Goal: Task Accomplishment & Management: Complete application form

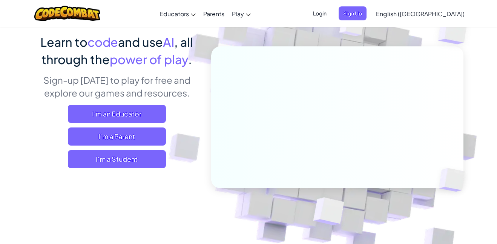
scroll to position [58, 0]
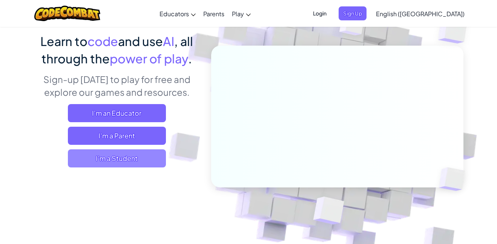
click at [112, 152] on span "I'm a Student" at bounding box center [117, 158] width 98 height 18
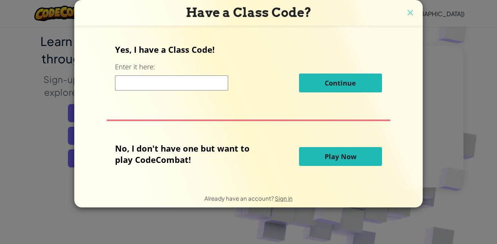
click at [136, 80] on input at bounding box center [171, 82] width 113 height 15
paste input "RoomPaperSick"
type input "RoomPaperSick"
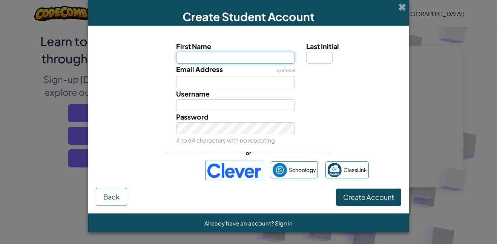
click at [178, 59] on input "First Name" at bounding box center [235, 58] width 119 height 12
type input "F"
type input "Gilly"
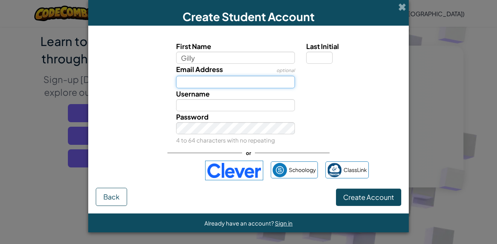
type input "Gilly"
click at [184, 83] on input "Email Address" at bounding box center [235, 82] width 119 height 12
type input "S"
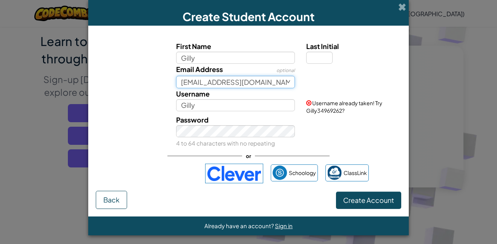
type input "31gillian.summa@msdk12.net"
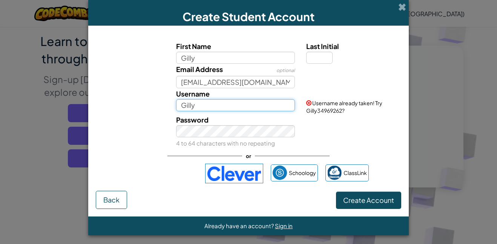
click at [198, 105] on input "Gilly" at bounding box center [235, 105] width 119 height 12
type input "Gilly67"
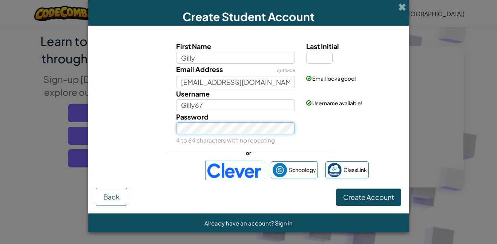
click at [336, 189] on button "Create Account" at bounding box center [368, 197] width 65 height 17
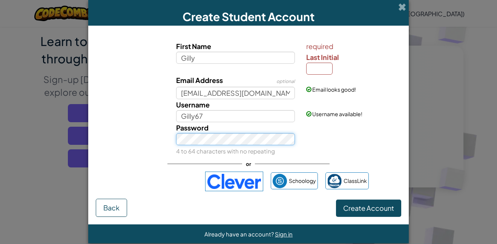
click at [336, 200] on button "Create Account" at bounding box center [368, 208] width 65 height 17
click at [402, 8] on span at bounding box center [402, 7] width 8 height 8
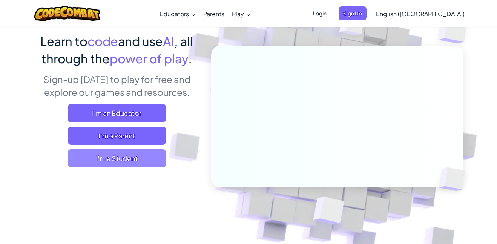
click at [114, 163] on span "I'm a Student" at bounding box center [117, 158] width 98 height 18
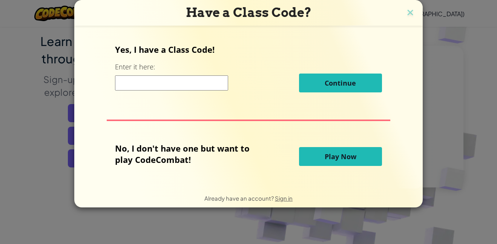
click at [143, 84] on input at bounding box center [171, 82] width 113 height 15
type input "Roompapersick"
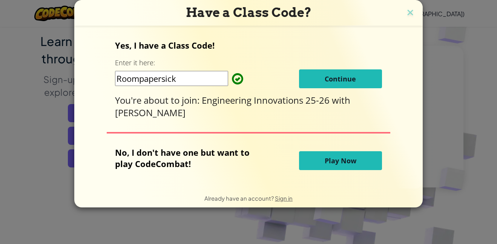
click at [359, 81] on button "Continue" at bounding box center [340, 78] width 83 height 19
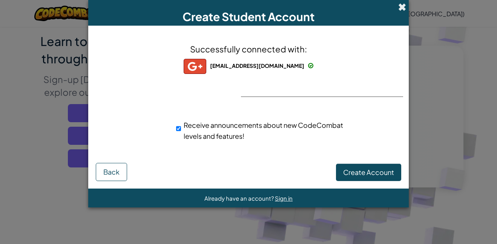
click at [398, 8] on span at bounding box center [402, 7] width 8 height 8
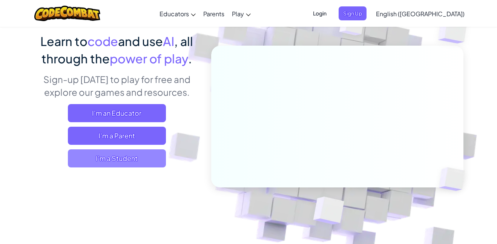
click at [106, 165] on span "I'm a Student" at bounding box center [117, 158] width 98 height 18
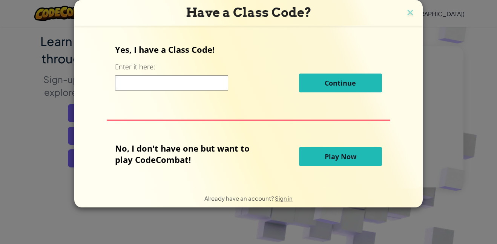
click at [198, 79] on input at bounding box center [171, 82] width 113 height 15
paste input "RoomPaperSick"
type input "RoomPaperSick"
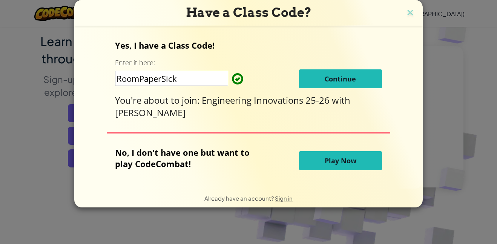
click at [344, 86] on button "Continue" at bounding box center [340, 78] width 83 height 19
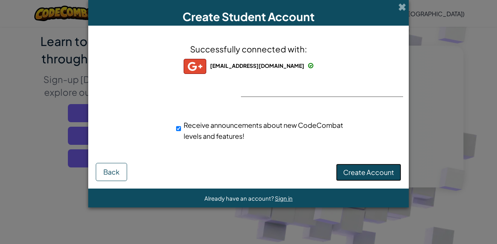
click at [350, 169] on span "Create Account" at bounding box center [368, 172] width 51 height 9
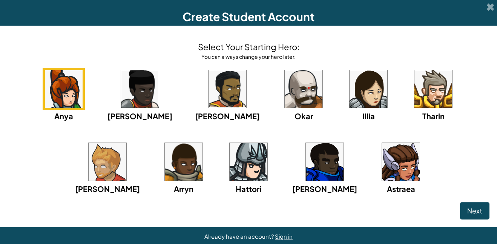
click at [55, 97] on img at bounding box center [64, 89] width 38 height 38
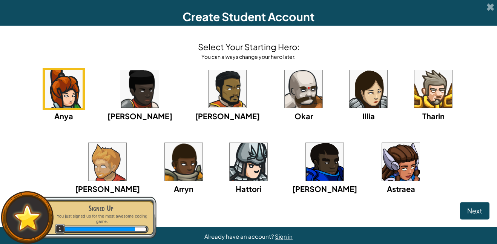
click at [382, 168] on img at bounding box center [401, 162] width 38 height 38
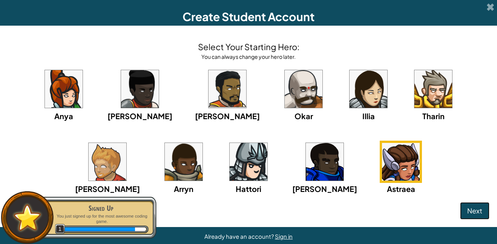
click at [483, 204] on button "Next" at bounding box center [474, 210] width 29 height 17
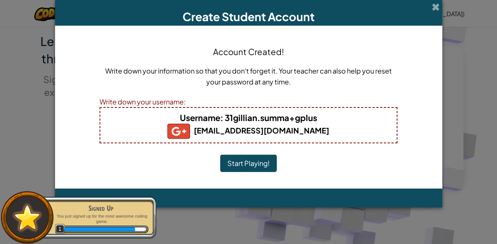
click at [228, 157] on button "Start Playing!" at bounding box center [248, 163] width 57 height 17
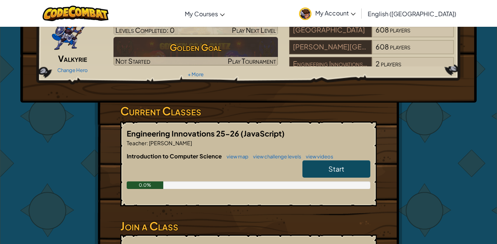
scroll to position [52, 0]
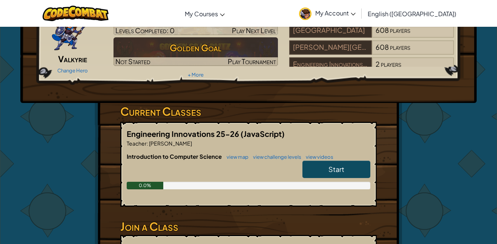
click at [305, 163] on link "Start" at bounding box center [336, 169] width 68 height 17
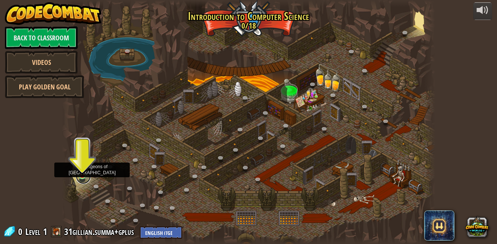
click at [87, 177] on link at bounding box center [83, 176] width 15 height 15
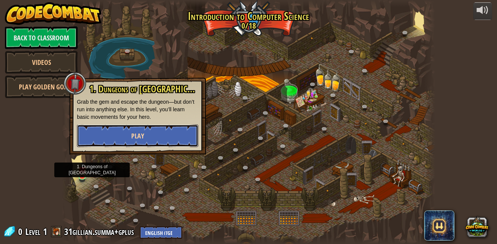
click at [113, 143] on button "Play" at bounding box center [137, 135] width 121 height 23
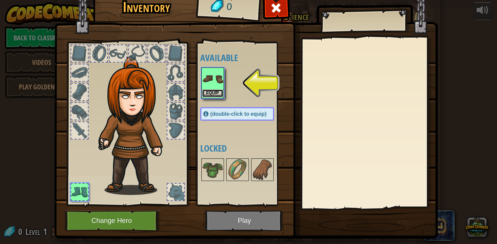
click at [218, 96] on button "Equip" at bounding box center [212, 93] width 21 height 8
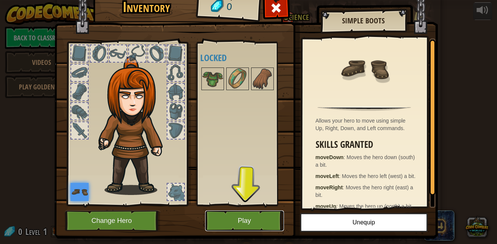
click at [239, 226] on button "Play" at bounding box center [244, 220] width 79 height 21
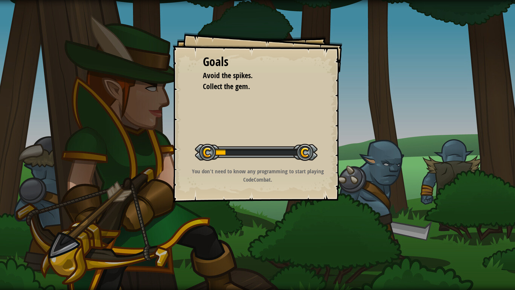
click at [239, 244] on div "Goals Avoid the spikes. Collect the gem. Start Level Error loading from server.…" at bounding box center [257, 145] width 515 height 290
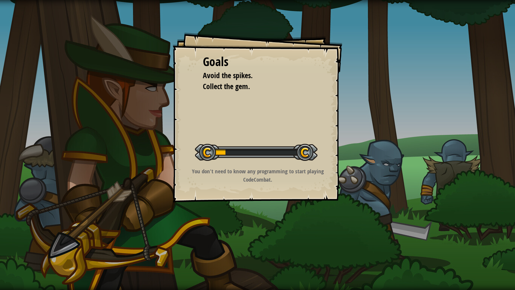
click at [239, 244] on div "Goals Avoid the spikes. Collect the gem. Start Level Error loading from server.…" at bounding box center [257, 145] width 515 height 290
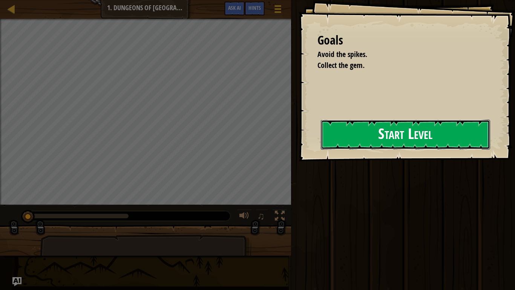
click at [458, 140] on button "Start Level" at bounding box center [405, 135] width 169 height 30
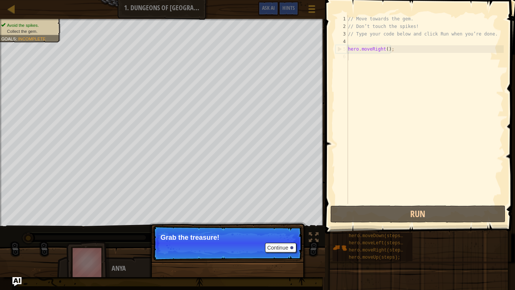
click at [199, 244] on div "Continue Grab the treasure!" at bounding box center [227, 282] width 157 height 112
click at [281, 244] on button "Continue" at bounding box center [280, 248] width 31 height 10
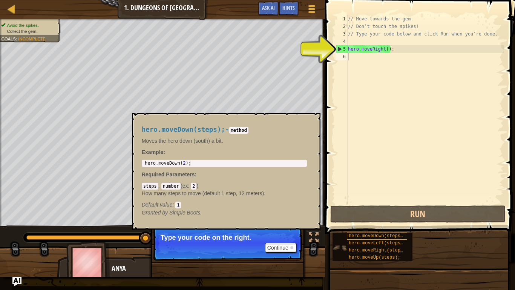
click at [382, 236] on span "hero.moveDown(steps);" at bounding box center [377, 235] width 57 height 5
click at [382, 235] on span "hero.moveDown(steps);" at bounding box center [377, 235] width 57 height 5
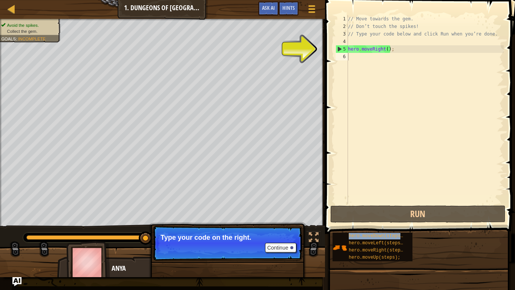
type textarea "hero.moveDown(steps);"
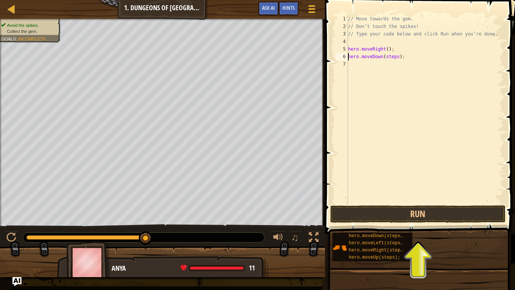
click at [380, 67] on div "// Move towards the gem. // Don’t touch the spikes! // Type your code below and…" at bounding box center [425, 117] width 157 height 204
click at [376, 209] on button "Run" at bounding box center [418, 213] width 176 height 17
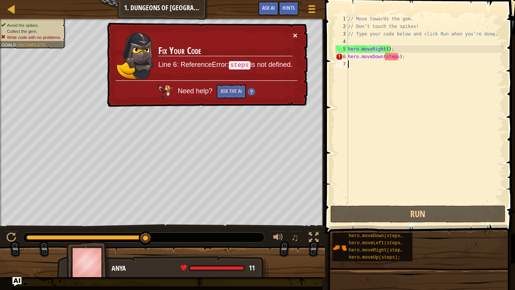
click at [297, 35] on button "×" at bounding box center [295, 35] width 5 height 8
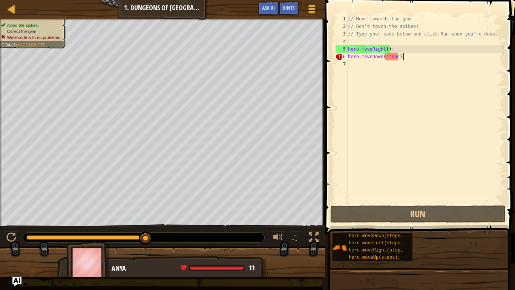
click at [404, 56] on div "// Move towards the gem. // Don’t touch the spikes! // Type your code below and…" at bounding box center [425, 117] width 157 height 204
type textarea "hero.moveDown(steps);"
click at [392, 61] on div "// Move towards the gem. // Don’t touch the spikes! // Type your code below and…" at bounding box center [425, 117] width 157 height 204
click at [411, 56] on div "// Move towards the gem. // Don’t touch the spikes! // Type your code below and…" at bounding box center [425, 117] width 157 height 204
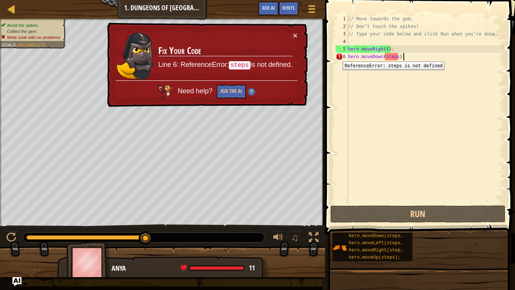
click at [337, 56] on div "6" at bounding box center [342, 57] width 12 height 8
click at [217, 94] on button "Ask the AI" at bounding box center [231, 91] width 29 height 14
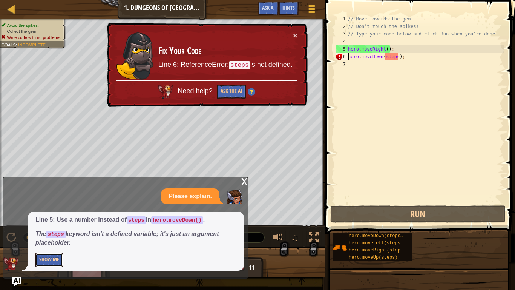
click at [46, 244] on button "Show Me" at bounding box center [49, 260] width 28 height 14
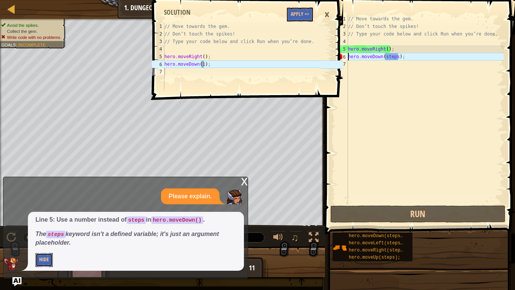
click at [46, 244] on button "Hide" at bounding box center [43, 260] width 17 height 14
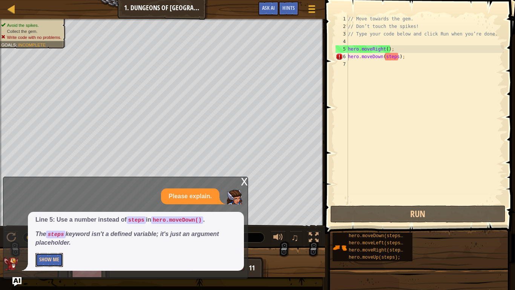
click at [46, 244] on button "Show Me" at bounding box center [49, 260] width 28 height 14
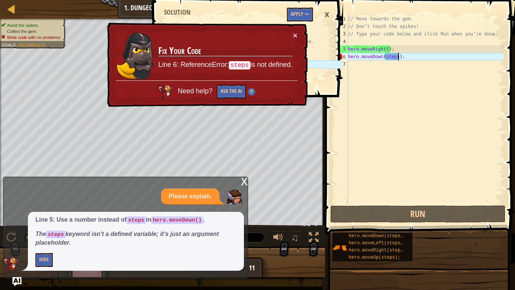
click at [398, 58] on div "// Move towards the gem. // Don’t touch the spikes! // Type your code below and…" at bounding box center [425, 117] width 157 height 204
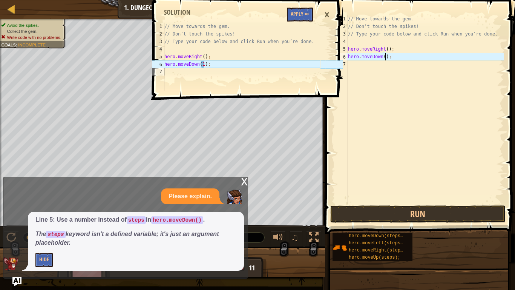
type textarea "hero.moveDown(5);"
click at [442, 213] on button "Run" at bounding box center [418, 213] width 176 height 17
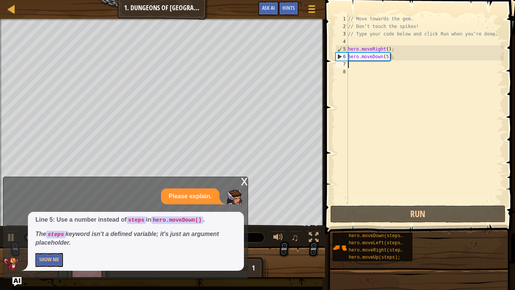
click at [243, 181] on div "x" at bounding box center [244, 181] width 7 height 8
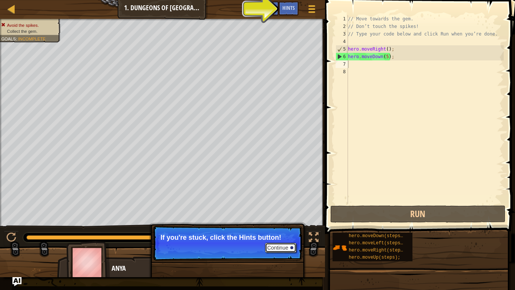
click at [283, 244] on button "Continue" at bounding box center [280, 248] width 31 height 10
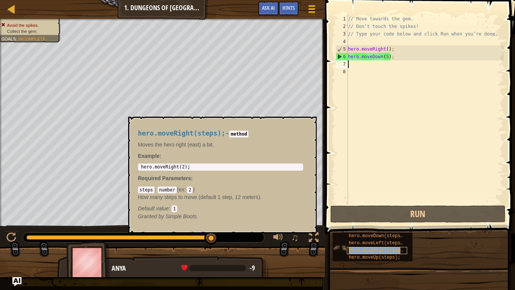
click at [358, 244] on span "hero.moveRight(steps);" at bounding box center [379, 249] width 60 height 5
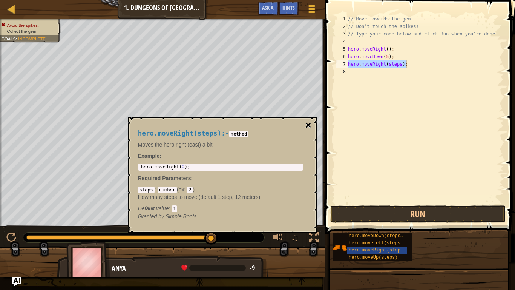
click at [307, 126] on button "×" at bounding box center [308, 125] width 6 height 11
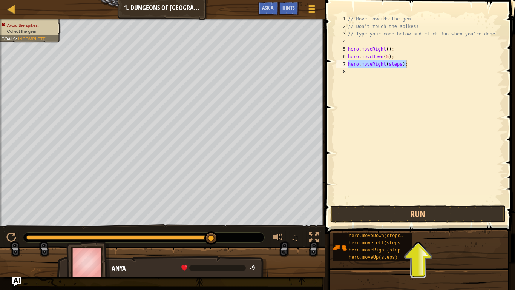
click at [399, 67] on div "// Move towards the gem. // Don’t touch the spikes! // Type your code below and…" at bounding box center [425, 109] width 157 height 189
click at [388, 56] on div "// Move towards the gem. // Don’t touch the spikes! // Type your code below and…" at bounding box center [425, 117] width 157 height 204
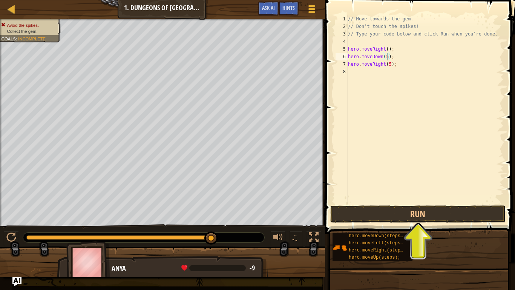
scroll to position [3, 6]
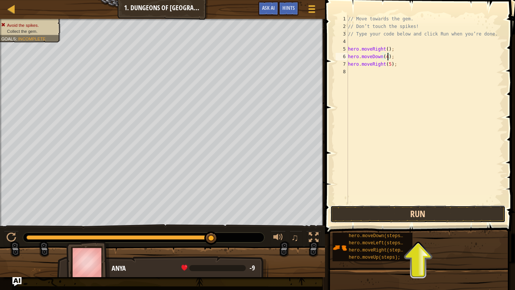
click at [429, 210] on button "Run" at bounding box center [418, 213] width 176 height 17
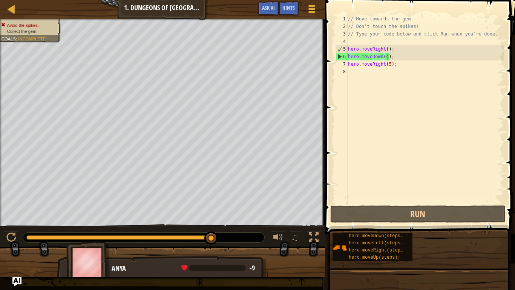
click at [387, 54] on div "// Move towards the gem. // Don’t touch the spikes! // Type your code below and…" at bounding box center [425, 117] width 157 height 204
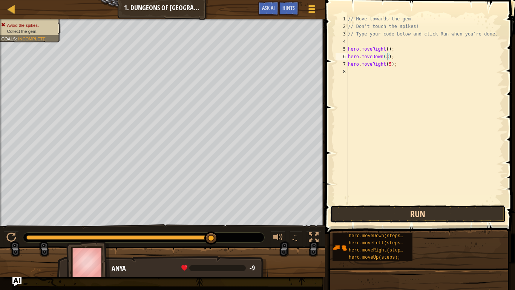
click at [414, 212] on button "Run" at bounding box center [418, 213] width 176 height 17
type textarea "hero.moveDown(2);"
click at [457, 217] on button "Run" at bounding box center [418, 213] width 176 height 17
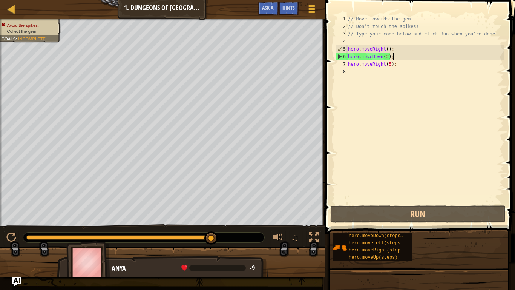
click at [393, 67] on div "// Move towards the gem. // Don’t touch the spikes! // Type your code below and…" at bounding box center [425, 117] width 157 height 204
click at [342, 66] on div "7" at bounding box center [342, 64] width 12 height 8
click at [391, 66] on div "// Move towards the gem. // Don’t touch the spikes! // Type your code below and…" at bounding box center [425, 117] width 157 height 204
click at [402, 67] on div "// Move towards the gem. // Don’t touch the spikes! // Type your code below and…" at bounding box center [425, 117] width 157 height 204
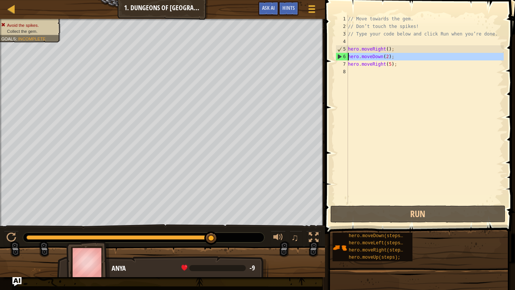
click at [340, 58] on div "6" at bounding box center [342, 57] width 12 height 8
type textarea "hero.moveDown(2);"
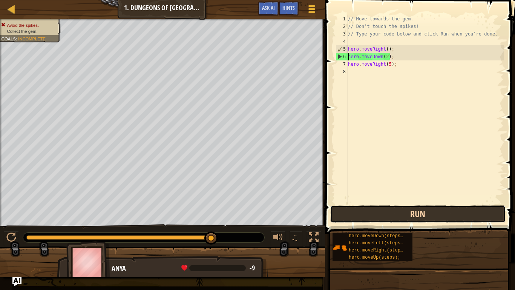
click at [377, 212] on button "Run" at bounding box center [418, 213] width 176 height 17
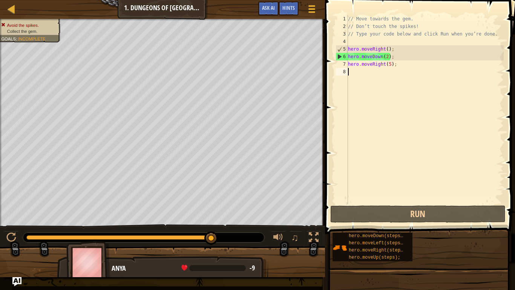
click at [415, 68] on div "// Move towards the gem. // Don’t touch the spikes! // Type your code below and…" at bounding box center [425, 117] width 157 height 204
click at [406, 66] on div "// Move towards the gem. // Don’t touch the spikes! // Type your code below and…" at bounding box center [425, 117] width 157 height 204
click at [406, 66] on div "// Move towards the gem. // Don’t touch the spikes! // Type your code below and…" at bounding box center [425, 109] width 157 height 189
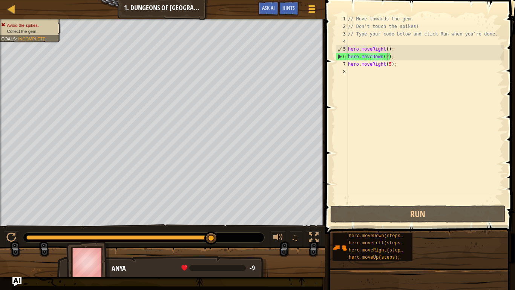
click at [388, 58] on div "// Move towards the gem. // Don’t touch the spikes! // Type your code below and…" at bounding box center [425, 117] width 157 height 204
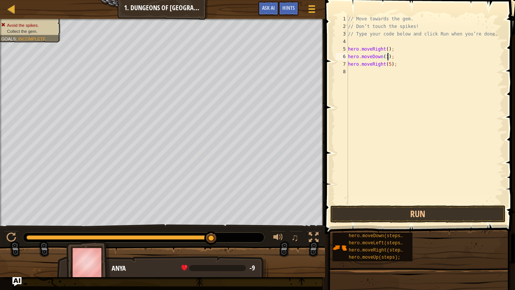
scroll to position [3, 6]
type textarea "hero.moveDown(1);"
click at [422, 214] on button "Run" at bounding box center [418, 213] width 176 height 17
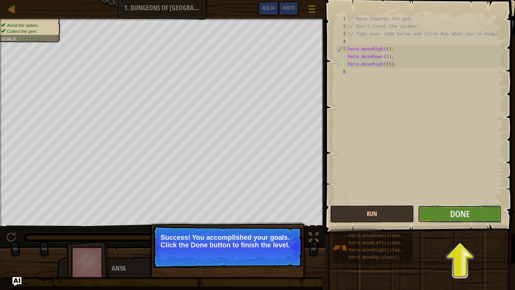
click at [422, 214] on button "Done" at bounding box center [460, 213] width 84 height 17
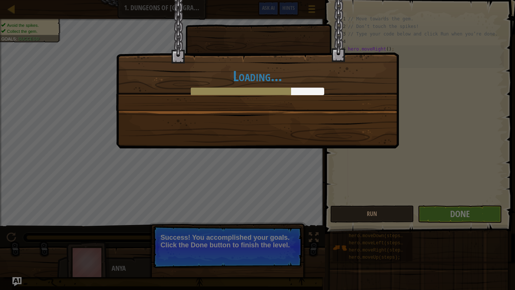
click at [422, 214] on div "Loading..." at bounding box center [257, 145] width 515 height 290
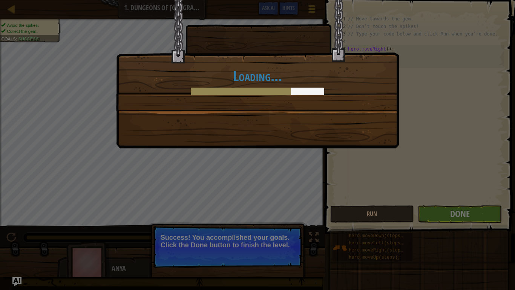
click at [422, 214] on div "Loading..." at bounding box center [257, 145] width 515 height 290
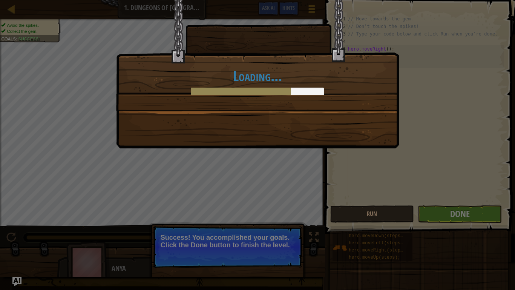
click at [422, 214] on div "Loading..." at bounding box center [257, 145] width 515 height 290
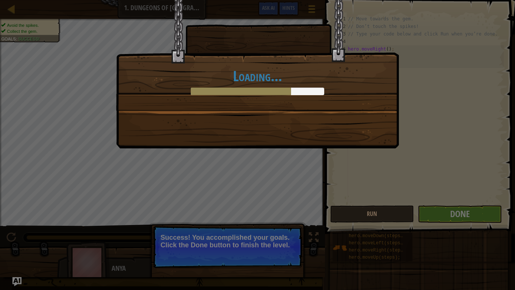
click at [422, 214] on div "Loading..." at bounding box center [257, 145] width 515 height 290
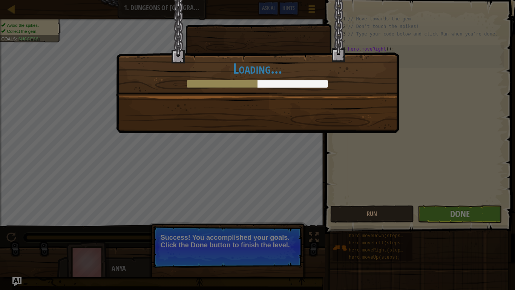
click at [422, 214] on div "You completed Dungeons of Kithgard! +0 +0 New Item Clean code: no code errors o…" at bounding box center [257, 145] width 515 height 290
click at [422, 214] on div "You completed Dungeons of Kithgard! +1 +0 New Item Clean code: no code errors o…" at bounding box center [257, 145] width 515 height 290
click at [422, 214] on div "You completed Dungeons of Kithgard! +5 +0 New Item Clean code: no code errors o…" at bounding box center [257, 145] width 515 height 290
click at [422, 214] on div "You completed Dungeons of Kithgard! +9 +0 New Item Clean code: no code errors o…" at bounding box center [257, 145] width 515 height 290
click at [422, 214] on div "You completed Dungeons of Kithgard! +10 +5 New Item Clean code: no code errors …" at bounding box center [257, 145] width 515 height 290
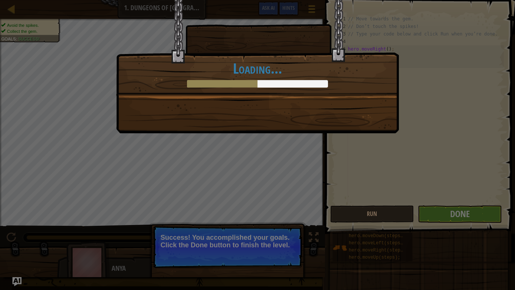
click at [422, 214] on div "You completed Dungeons of Kithgard! +10 +11 New Item Clean code: no code errors…" at bounding box center [257, 145] width 515 height 290
click at [422, 214] on div "You completed Dungeons of Kithgard! +10 +15 New Item Clean code: no code errors…" at bounding box center [257, 145] width 515 height 290
click at [422, 214] on div "You completed Dungeons of Kithgard! +10 +16 New Item Clean code: no code errors…" at bounding box center [257, 145] width 515 height 290
click at [422, 214] on div "You completed Dungeons of Kithgard! +10 +17 New Item Clean code: no code errors…" at bounding box center [257, 145] width 515 height 290
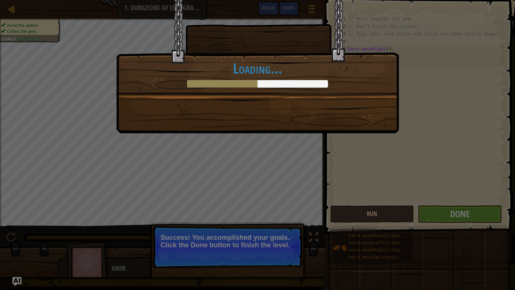
click at [422, 214] on div "You completed Dungeons of Kithgard! +10 +17 New Item Clean code: no code errors…" at bounding box center [257, 145] width 515 height 290
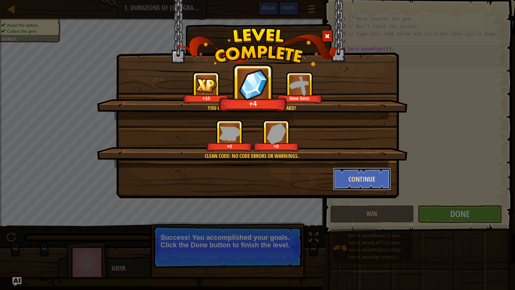
click at [356, 181] on button "Continue" at bounding box center [362, 178] width 58 height 23
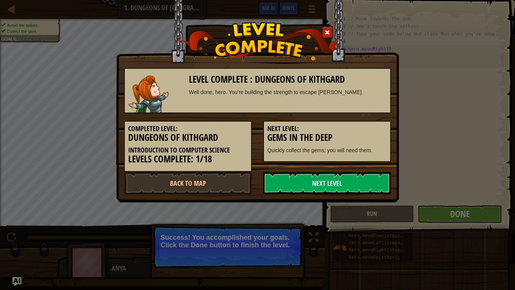
click at [356, 181] on link "Next Level" at bounding box center [327, 183] width 128 height 23
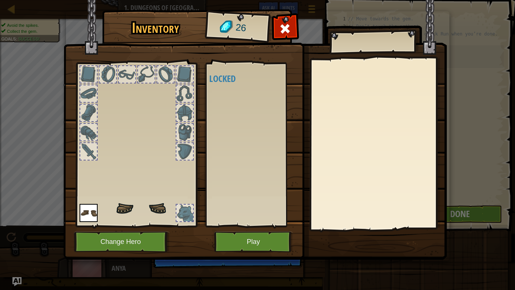
click at [356, 181] on img at bounding box center [255, 123] width 384 height 274
click at [284, 229] on img at bounding box center [255, 123] width 384 height 274
click at [281, 241] on button "Play" at bounding box center [253, 241] width 79 height 21
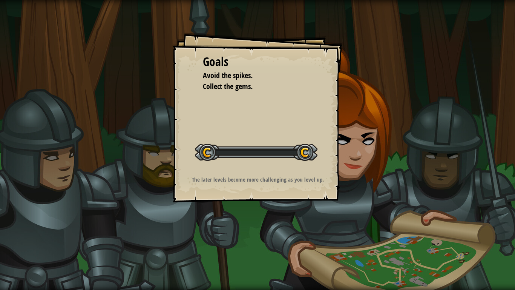
click at [281, 241] on div "Goals Avoid the spikes. Collect the gems. Start Level Error loading from server…" at bounding box center [257, 145] width 515 height 290
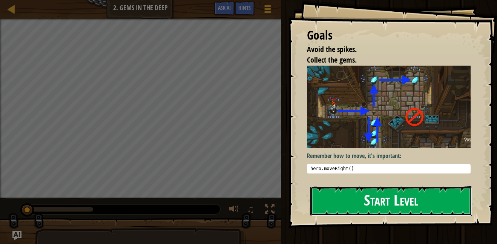
click at [330, 193] on button "Start Level" at bounding box center [391, 201] width 162 height 30
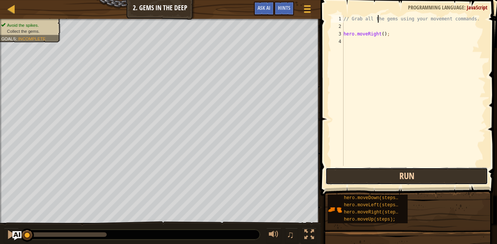
click at [388, 177] on button "Run" at bounding box center [406, 175] width 163 height 17
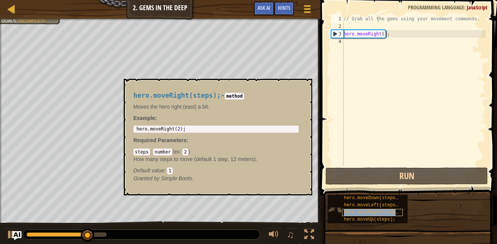
click at [371, 212] on span "hero.moveRight(steps);" at bounding box center [374, 212] width 60 height 5
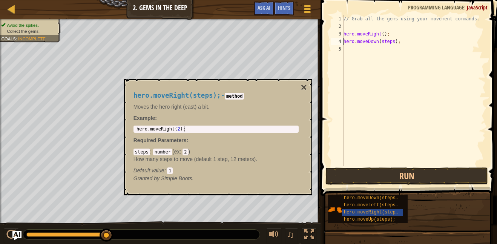
click at [393, 44] on div "// Grab all the gems using your movement commands. hero . moveRight ( ) ; hero …" at bounding box center [414, 98] width 144 height 166
type textarea "hero.moveDown(1);"
click at [418, 181] on button "Run" at bounding box center [406, 175] width 163 height 17
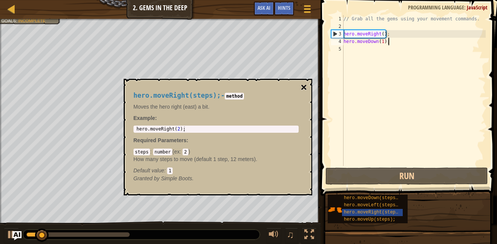
click at [305, 88] on button "×" at bounding box center [304, 87] width 6 height 11
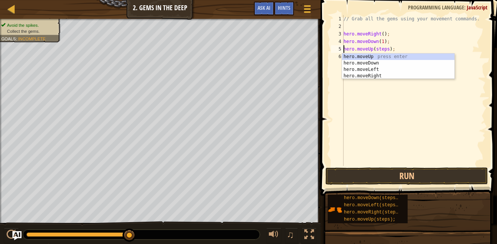
click at [425, 42] on div "// Grab all the gems using your movement commands. hero . moveRight ( ) ; hero …" at bounding box center [414, 98] width 144 height 166
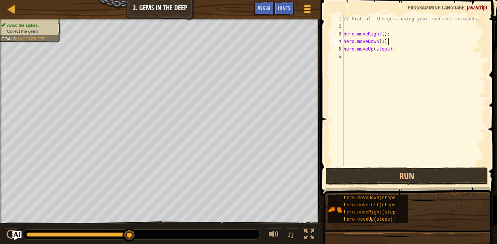
click at [398, 52] on div "// Grab all the gems using your movement commands. hero . moveRight ( ) ; hero …" at bounding box center [414, 98] width 144 height 166
click at [387, 50] on div "// Grab all the gems using your movement commands. hero . moveRight ( ) ; hero …" at bounding box center [414, 98] width 144 height 166
click at [419, 180] on button "Run" at bounding box center [406, 175] width 163 height 17
click at [394, 56] on div "// Grab all the gems using your movement commands. hero . moveRight ( ) ; hero …" at bounding box center [414, 98] width 144 height 166
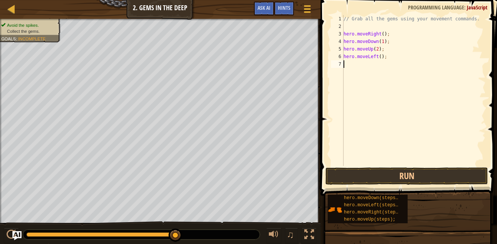
drag, startPoint x: 373, startPoint y: 61, endPoint x: 368, endPoint y: 56, distance: 6.7
click at [368, 56] on div "// Grab all the gems using your movement commands. hero . moveRight ( ) ; hero …" at bounding box center [414, 98] width 144 height 166
click at [368, 56] on div "// Grab all the gems using your movement commands. hero . moveRight ( ) ; hero …" at bounding box center [414, 90] width 144 height 151
click at [367, 57] on div "// Grab all the gems using your movement commands. hero . moveRight ( ) ; hero …" at bounding box center [414, 98] width 144 height 166
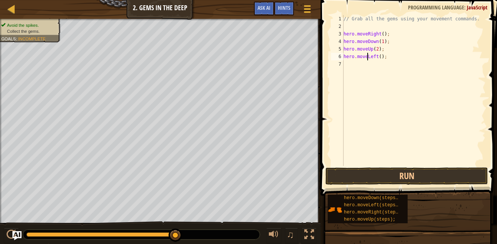
click at [382, 59] on div "// Grab all the gems using your movement commands. hero . moveRight ( ) ; hero …" at bounding box center [414, 98] width 144 height 166
click at [381, 58] on div "// Grab all the gems using your movement commands. hero . moveRight ( ) ; hero …" at bounding box center [414, 98] width 144 height 166
click at [371, 58] on div "// Grab all the gems using your movement commands. hero . moveRight ( ) ; hero …" at bounding box center [414, 98] width 144 height 166
click at [362, 57] on div "// Grab all the gems using your movement commands. hero . moveRight ( ) ; hero …" at bounding box center [414, 98] width 144 height 166
click at [362, 58] on div "// Grab all the gems using your movement commands. hero . moveRight ( ) ; hero …" at bounding box center [414, 98] width 144 height 166
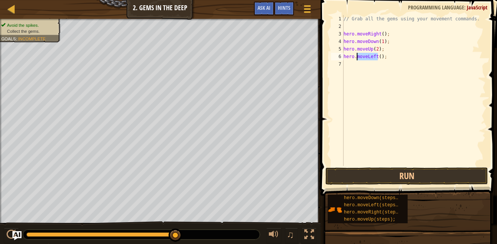
click at [352, 58] on div "// Grab all the gems using your movement commands. hero . moveRight ( ) ; hero …" at bounding box center [414, 98] width 144 height 166
type textarea "heo.moveLeft();"
type textarea "h"
click at [394, 55] on div "// Grab all the gems using your movement commands. hero . moveRight ( ) ; hero …" at bounding box center [414, 90] width 144 height 151
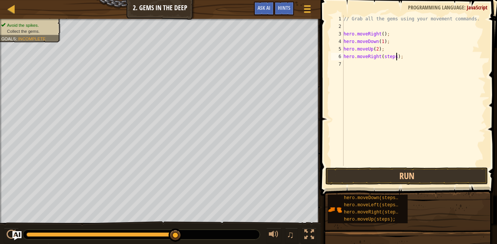
click at [395, 57] on div "// Grab all the gems using your movement commands. hero . moveRight ( ) ; hero …" at bounding box center [414, 98] width 144 height 166
click at [421, 175] on button "Run" at bounding box center [406, 175] width 163 height 17
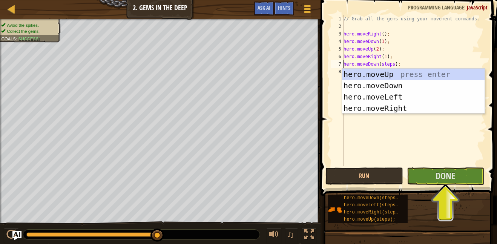
click at [388, 65] on div "// Grab all the gems using your movement commands. hero . moveRight ( ) ; hero …" at bounding box center [414, 98] width 144 height 166
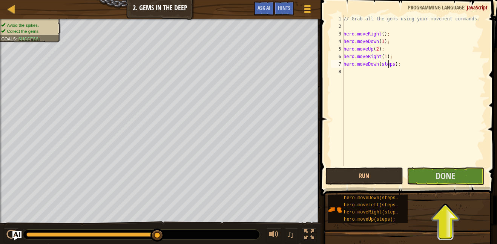
click at [393, 66] on div "// Grab all the gems using your movement commands. hero . moveRight ( ) ; hero …" at bounding box center [414, 98] width 144 height 166
click at [391, 174] on button "Run" at bounding box center [363, 175] width 77 height 17
type textarea "hero.moveDown(2);"
click at [361, 180] on button "Run" at bounding box center [363, 175] width 77 height 17
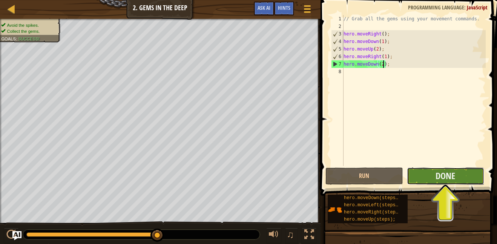
click at [422, 178] on button "Done" at bounding box center [445, 175] width 77 height 17
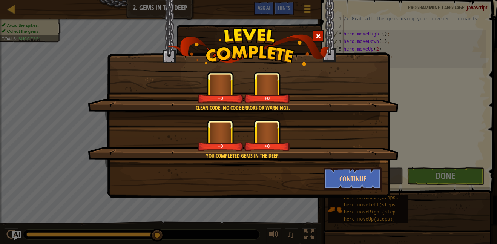
click at [340, 93] on div "+0 +0" at bounding box center [243, 88] width 293 height 32
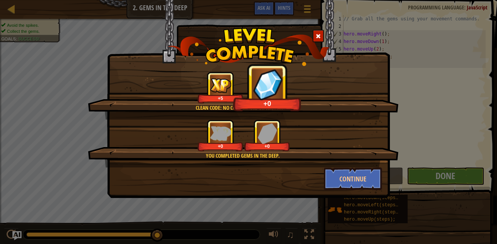
click at [330, 167] on div "You completed Gems in the Deep. +0 +0" at bounding box center [243, 144] width 311 height 48
click at [331, 175] on button "Continue" at bounding box center [353, 178] width 58 height 23
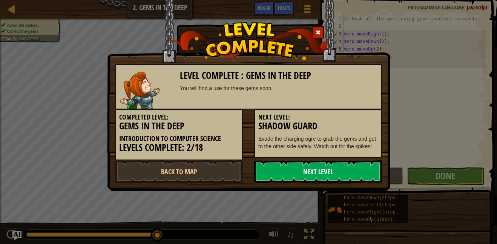
click at [323, 167] on link "Next Level" at bounding box center [318, 171] width 128 height 23
click at [321, 170] on link "Next Level" at bounding box center [318, 171] width 128 height 23
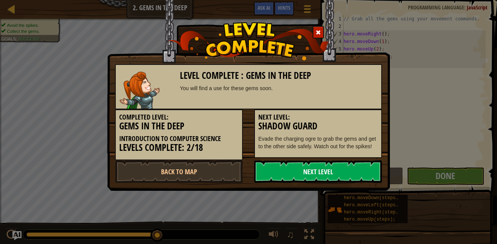
click at [321, 170] on link "Next Level" at bounding box center [318, 171] width 128 height 23
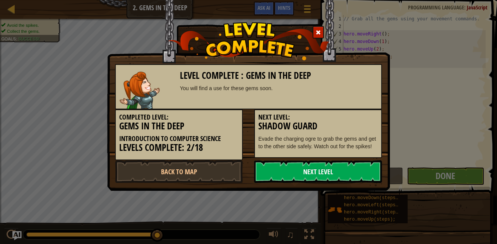
click at [321, 170] on link "Next Level" at bounding box center [318, 171] width 128 height 23
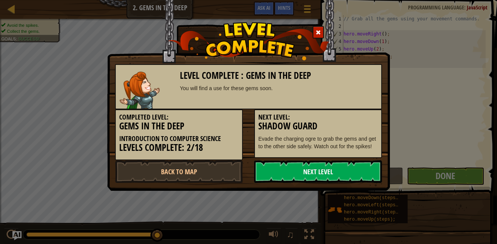
click at [321, 170] on link "Next Level" at bounding box center [318, 171] width 128 height 23
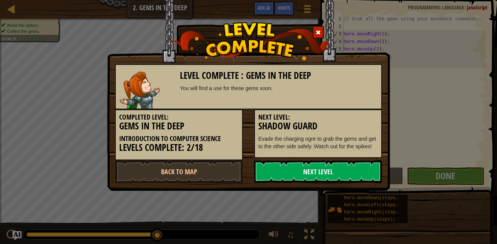
click at [321, 170] on link "Next Level" at bounding box center [318, 171] width 128 height 23
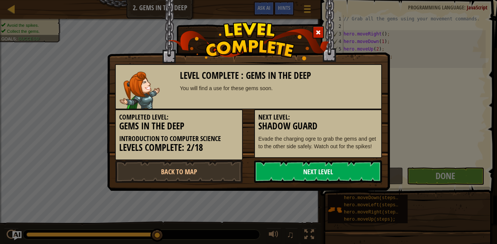
click at [321, 170] on link "Next Level" at bounding box center [318, 171] width 128 height 23
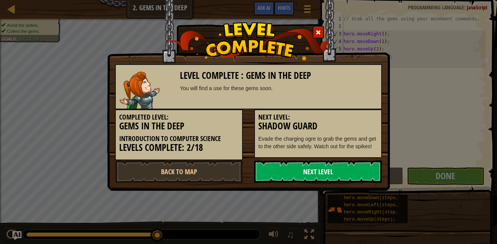
click at [321, 170] on link "Next Level" at bounding box center [318, 171] width 128 height 23
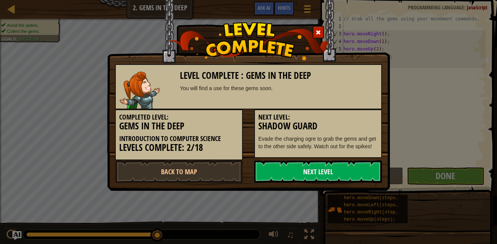
click at [321, 170] on link "Next Level" at bounding box center [318, 171] width 128 height 23
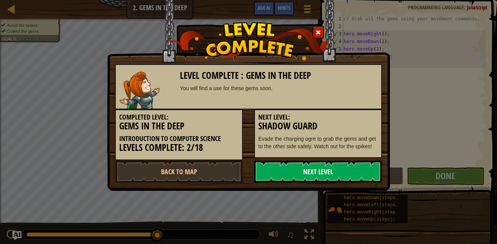
click at [321, 170] on link "Next Level" at bounding box center [318, 171] width 128 height 23
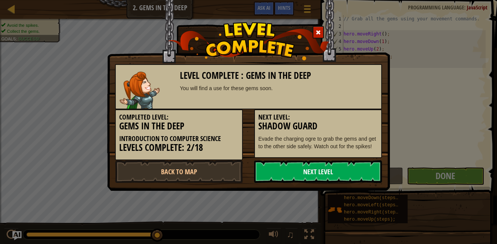
click at [321, 170] on link "Next Level" at bounding box center [318, 171] width 128 height 23
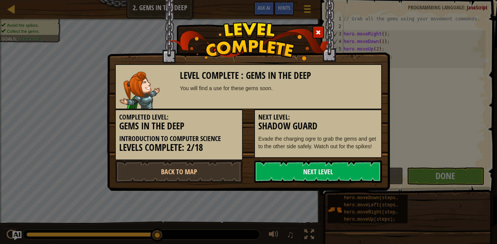
click at [321, 170] on link "Next Level" at bounding box center [318, 171] width 128 height 23
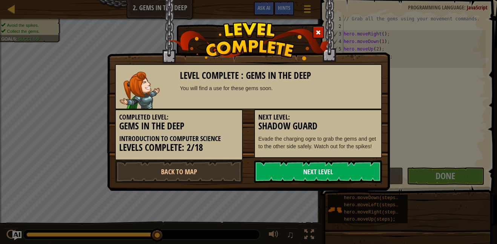
click at [321, 170] on link "Next Level" at bounding box center [318, 171] width 128 height 23
click at [209, 176] on link "Back to Map" at bounding box center [179, 171] width 128 height 23
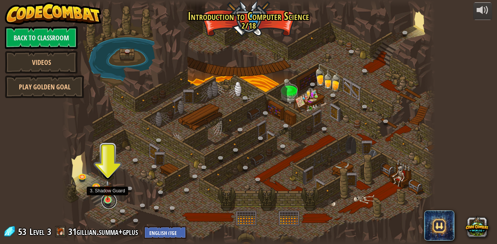
click at [111, 201] on link at bounding box center [108, 200] width 15 height 15
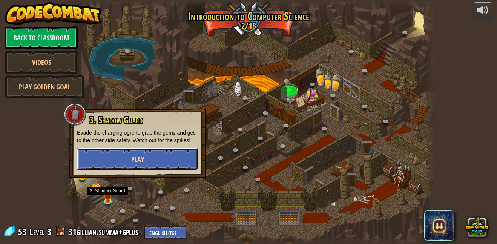
click at [128, 167] on button "Play" at bounding box center [137, 159] width 121 height 23
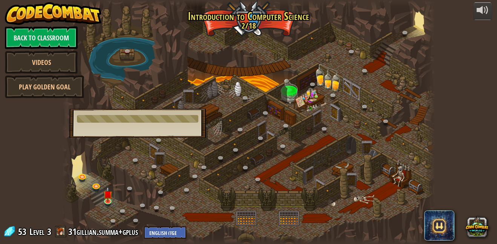
click at [138, 104] on div at bounding box center [248, 122] width 373 height 244
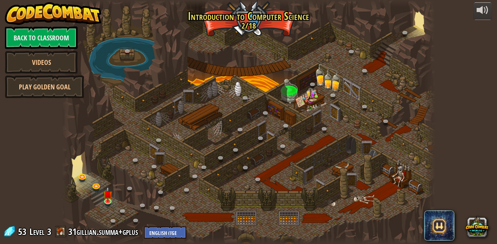
click at [138, 104] on div at bounding box center [248, 122] width 373 height 244
click at [104, 203] on link at bounding box center [108, 200] width 15 height 15
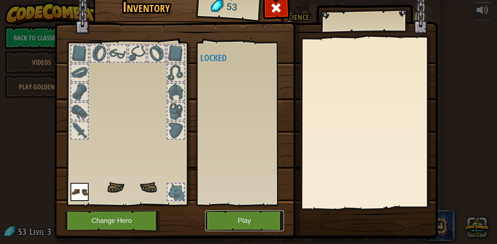
click at [242, 222] on button "Play" at bounding box center [244, 220] width 79 height 21
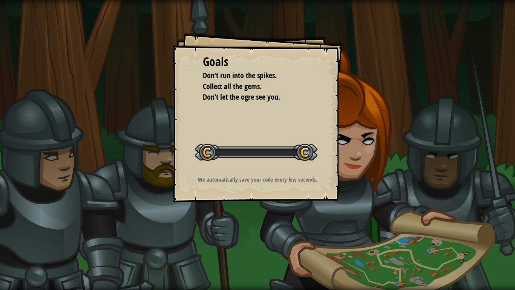
click at [242, 244] on div "Goals Don’t run into the spikes. Collect all the gems. Don’t let the ogre see y…" at bounding box center [257, 145] width 515 height 290
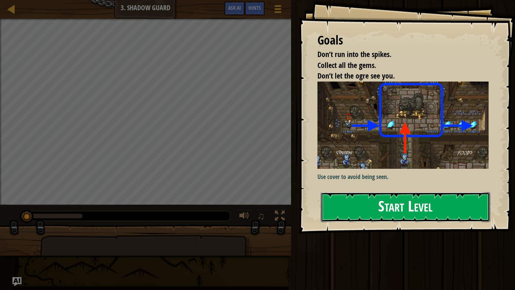
click at [376, 192] on button "Start Level" at bounding box center [405, 207] width 169 height 30
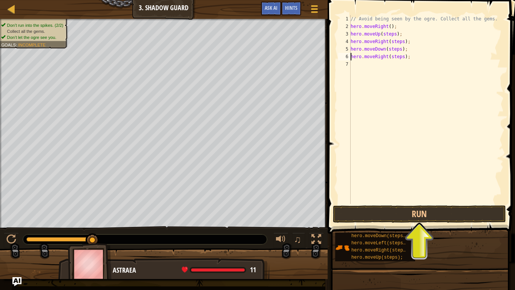
click at [393, 34] on div "// Avoid being seen by the ogre. Collect all the gems. hero . moveRight ( ) ; h…" at bounding box center [426, 117] width 155 height 204
type textarea "hero.moveRight(1);"
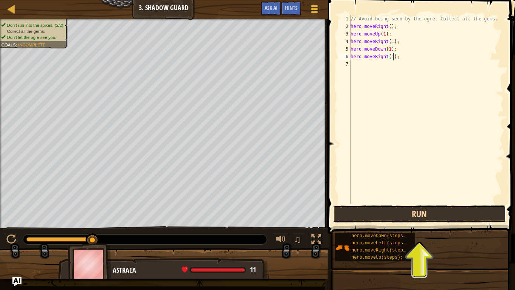
click at [428, 216] on button "Run" at bounding box center [419, 213] width 173 height 17
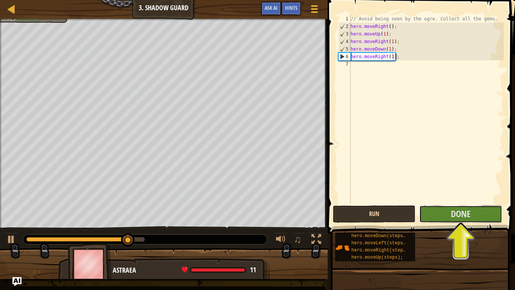
click at [428, 216] on button "Done" at bounding box center [460, 213] width 83 height 17
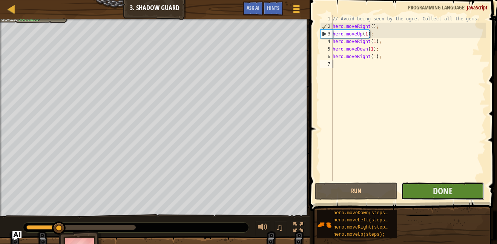
click at [408, 192] on button "Done" at bounding box center [442, 191] width 83 height 17
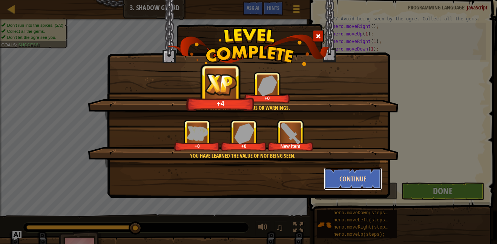
click at [332, 179] on button "Continue" at bounding box center [353, 178] width 58 height 23
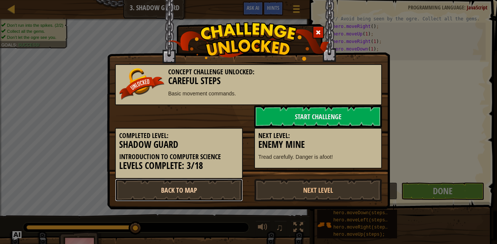
click at [195, 192] on link "Back to Map" at bounding box center [179, 190] width 128 height 23
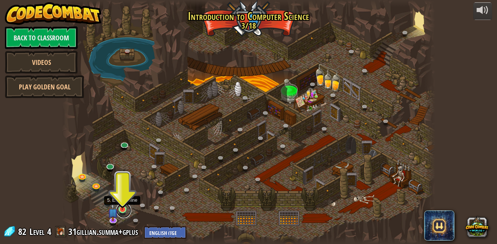
click at [124, 210] on link at bounding box center [123, 210] width 15 height 15
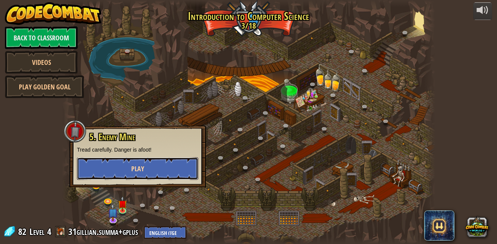
click at [140, 161] on button "Play" at bounding box center [137, 168] width 121 height 23
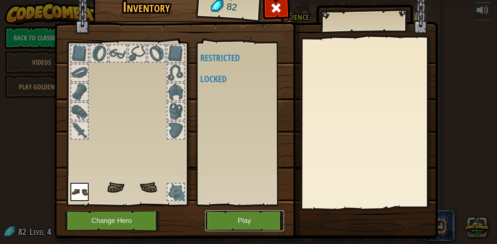
click at [217, 216] on button "Play" at bounding box center [244, 220] width 79 height 21
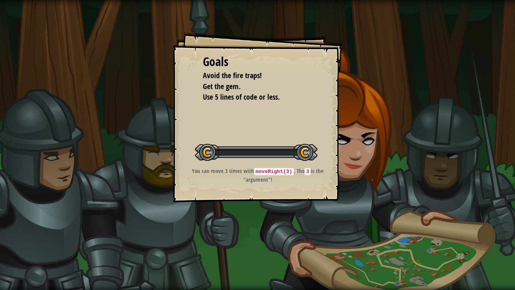
click at [217, 244] on div "Goals Avoid the fire traps! Get the gem. Use 5 lines of code or less. Start Lev…" at bounding box center [257, 145] width 515 height 290
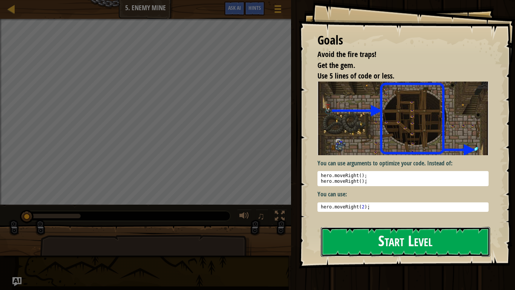
click at [364, 244] on button "Start Level" at bounding box center [405, 242] width 169 height 30
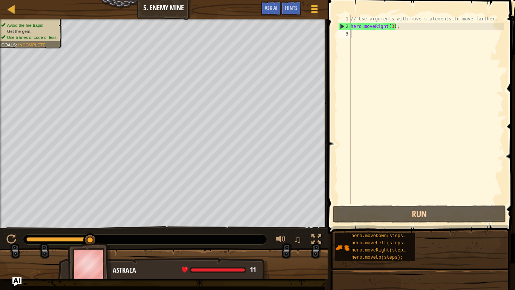
click at [393, 24] on div "// Use arguments with move statements to move farther. hero . moveRight ( 3 ) ;" at bounding box center [426, 117] width 155 height 204
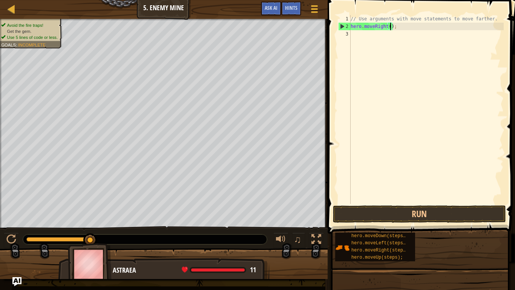
type textarea "hero.moveRight(6);"
click at [365, 37] on div "// Use arguments with move statements to move farther. hero . moveRight ( 6 ) ;" at bounding box center [426, 117] width 155 height 204
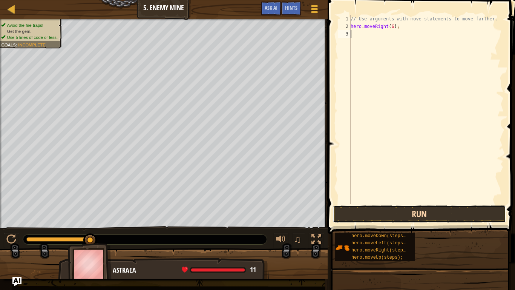
click at [434, 209] on button "Run" at bounding box center [419, 213] width 173 height 17
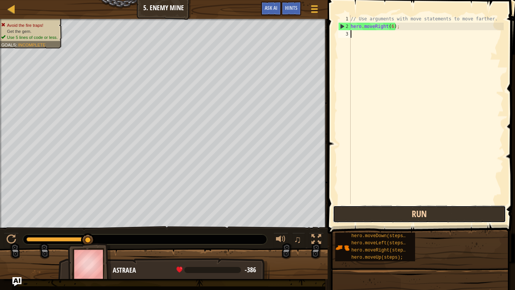
click at [407, 218] on button "Run" at bounding box center [419, 213] width 173 height 17
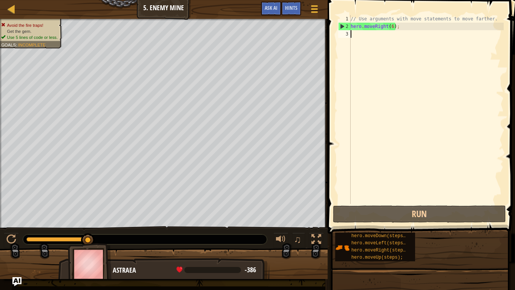
click at [393, 25] on div "// Use arguments with move statements to move farther. hero . moveRight ( 6 ) ;" at bounding box center [426, 117] width 155 height 204
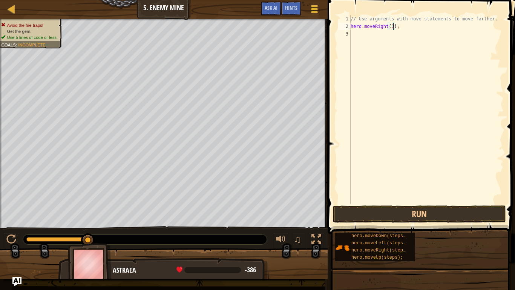
scroll to position [3, 6]
click at [446, 217] on button "Run" at bounding box center [419, 213] width 173 height 17
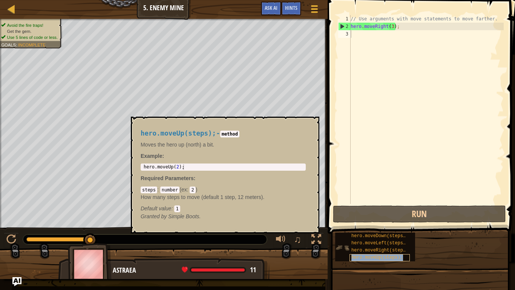
type textarea "hero.moveUp(steps);"
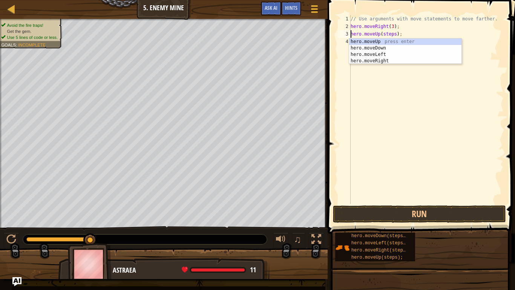
click at [392, 32] on div "// Use arguments with move statements to move farther. hero . moveRight ( 3 ) ;…" at bounding box center [426, 117] width 155 height 204
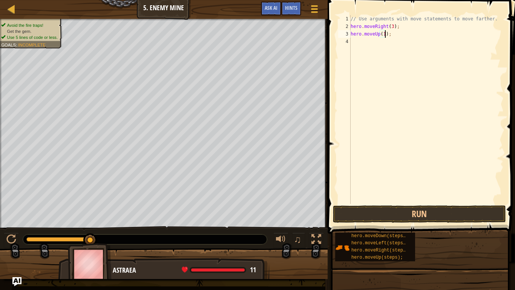
scroll to position [3, 5]
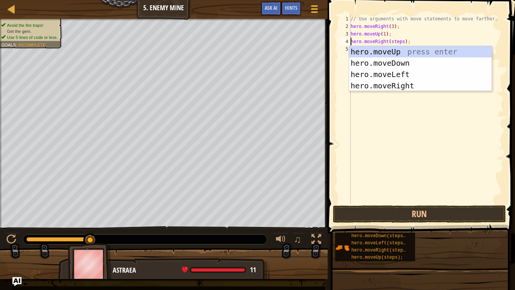
click at [399, 42] on div "// Use arguments with move statements to move farther. hero . moveRight ( 3 ) ;…" at bounding box center [426, 117] width 155 height 204
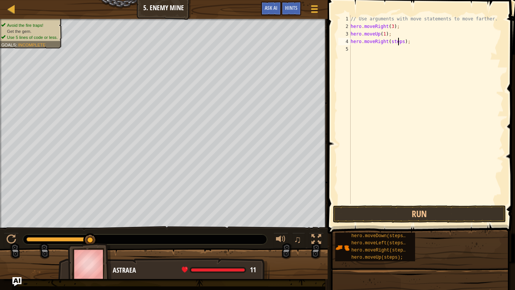
click at [401, 41] on div "// Use arguments with move statements to move farther. hero . moveRight ( 3 ) ;…" at bounding box center [426, 117] width 155 height 204
click at [402, 43] on div "// Use arguments with move statements to move farther. hero . moveRight ( 3 ) ;…" at bounding box center [426, 117] width 155 height 204
click at [404, 44] on div "// Use arguments with move statements to move farther. hero . moveRight ( 3 ) ;…" at bounding box center [426, 117] width 155 height 204
click at [399, 51] on div "// Use arguments with move statements to move farther. hero . moveRight ( 3 ) ;…" at bounding box center [426, 117] width 155 height 204
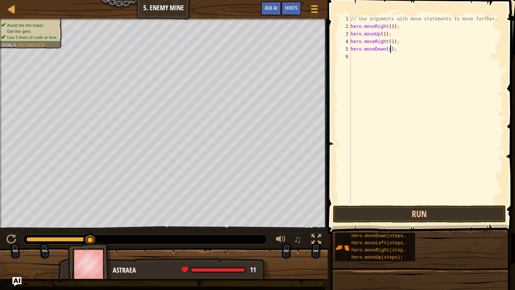
scroll to position [3, 6]
click at [394, 218] on button "Run" at bounding box center [419, 213] width 173 height 17
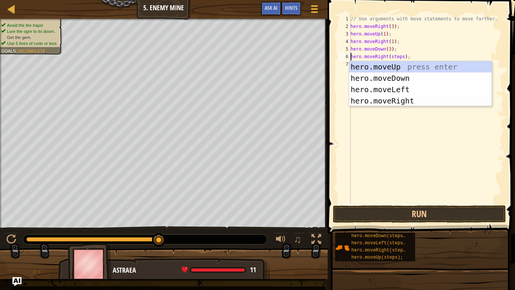
click at [404, 57] on div "// Use arguments with move statements to move farther. hero . moveRight ( 3 ) ;…" at bounding box center [426, 117] width 155 height 204
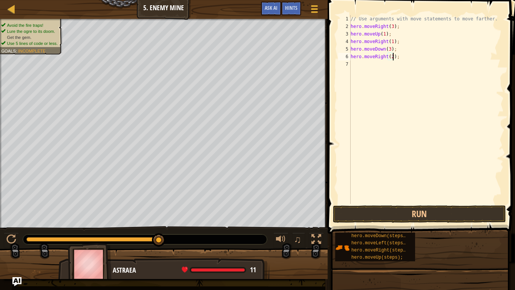
scroll to position [3, 6]
type textarea "hero.moveRight(2);"
click at [436, 216] on button "Run" at bounding box center [419, 213] width 173 height 17
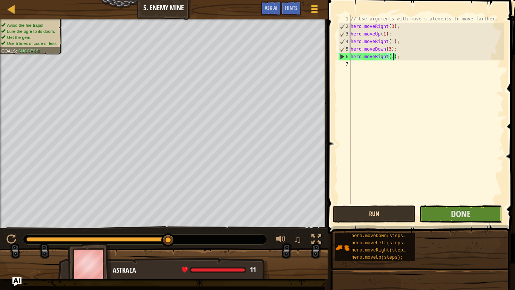
click at [436, 216] on button "Done" at bounding box center [460, 213] width 83 height 17
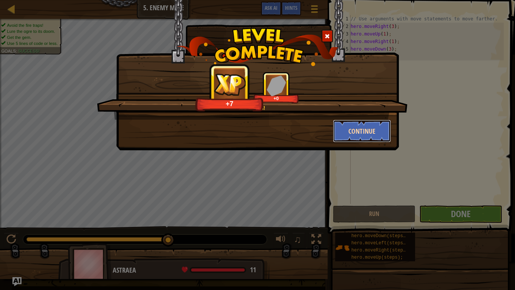
click at [345, 127] on button "Continue" at bounding box center [362, 131] width 58 height 23
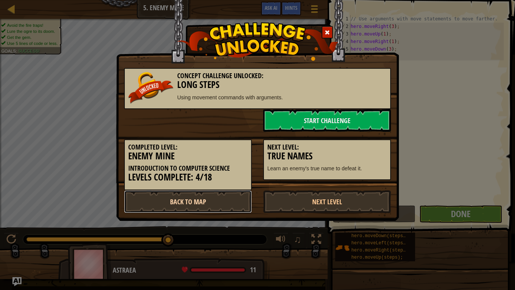
click at [241, 200] on link "Back to Map" at bounding box center [188, 201] width 128 height 23
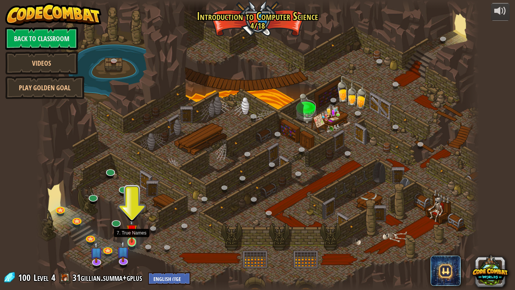
click at [135, 239] on img at bounding box center [131, 230] width 11 height 26
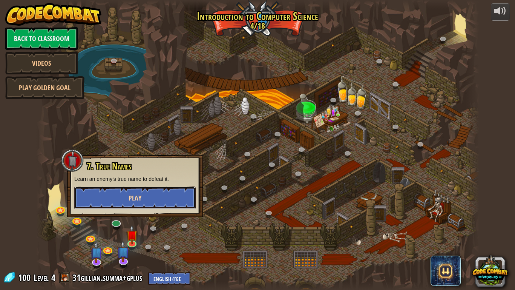
click at [137, 193] on span "Play" at bounding box center [135, 197] width 13 height 9
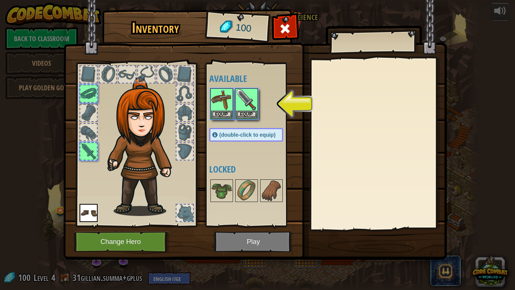
click at [249, 244] on img at bounding box center [255, 123] width 384 height 274
click at [247, 242] on img at bounding box center [255, 123] width 384 height 274
click at [247, 116] on button "Equip" at bounding box center [246, 114] width 21 height 8
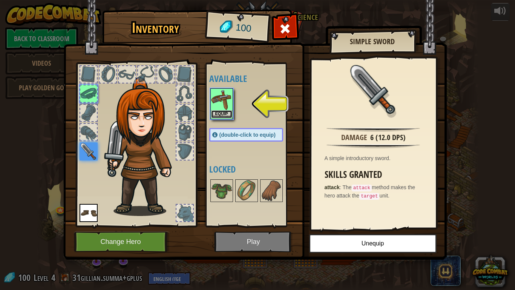
click at [223, 112] on button "Equip" at bounding box center [221, 114] width 21 height 8
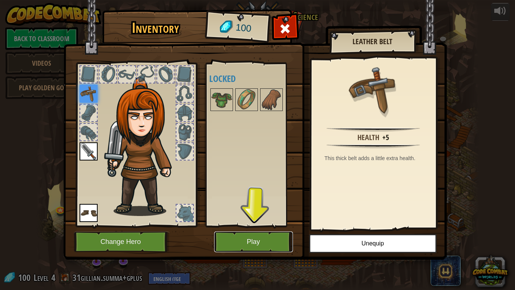
click at [238, 244] on button "Play" at bounding box center [253, 241] width 79 height 21
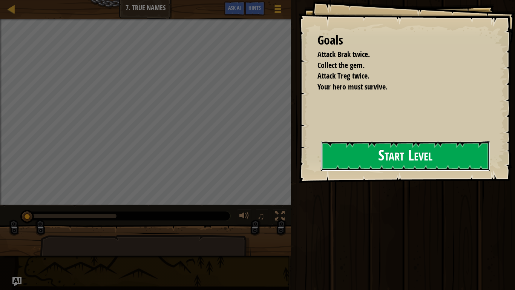
click at [336, 144] on button "Start Level" at bounding box center [405, 156] width 169 height 30
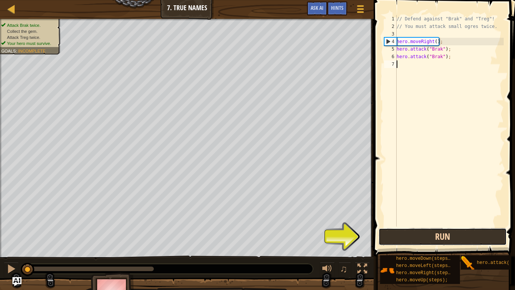
click at [400, 233] on button "Run" at bounding box center [443, 236] width 128 height 17
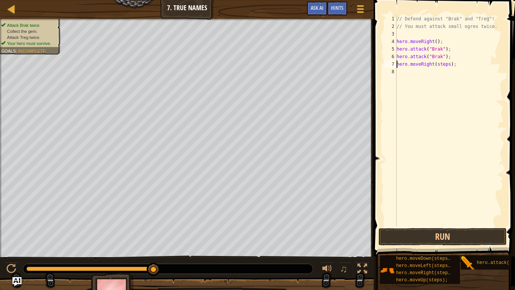
click at [447, 65] on div "// Defend against "Brak" and "Treg"! // You must attack small ogres twice. hero…" at bounding box center [449, 128] width 109 height 226
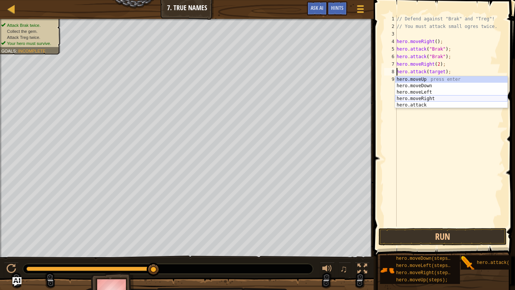
click at [428, 100] on div "hero.moveUp press enter hero.moveDown press enter hero.moveLeft press enter her…" at bounding box center [451, 98] width 112 height 45
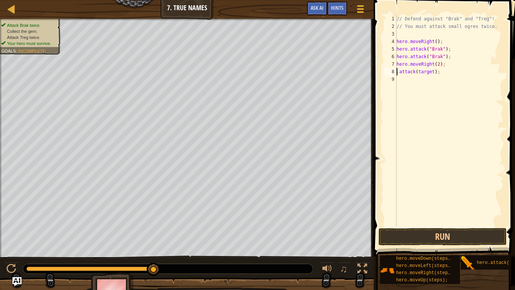
scroll to position [3, 6]
click at [451, 240] on button "Run" at bounding box center [443, 236] width 128 height 17
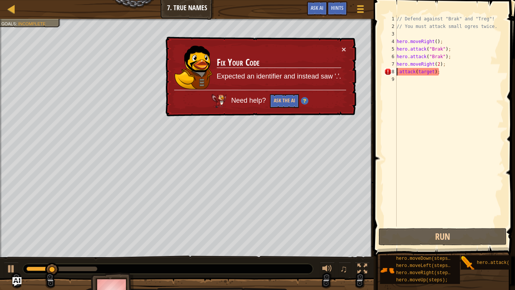
click at [347, 52] on div "× Fix Your Code Expected an identifier and instead saw '.'. Need help? Ask the …" at bounding box center [260, 77] width 192 height 80
click at [345, 50] on button "×" at bounding box center [344, 49] width 5 height 8
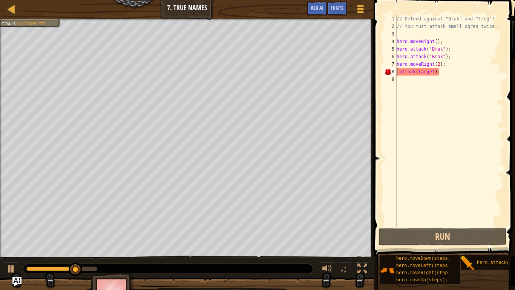
click at [447, 72] on div "// Defend against "Brak" and "Treg"! // You must attack small ogres twice. hero…" at bounding box center [449, 128] width 109 height 226
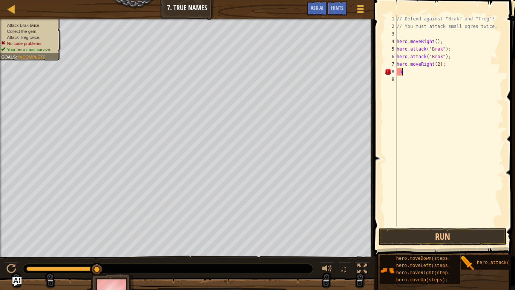
scroll to position [3, 0]
type textarea "."
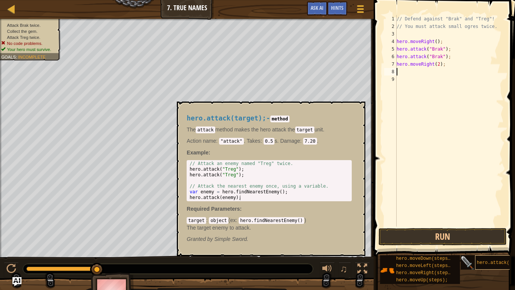
click at [496, 244] on span "hero.attack(target);" at bounding box center [504, 262] width 54 height 5
click at [479, 244] on div "hero.attack(target);" at bounding box center [505, 262] width 60 height 14
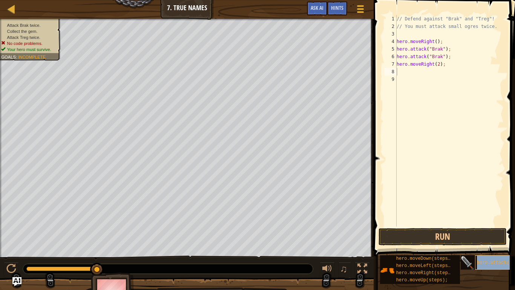
type textarea "hero.attack(target);"
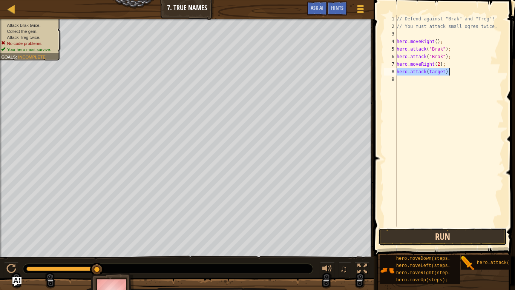
click at [444, 233] on button "Run" at bounding box center [443, 236] width 128 height 17
